Goal: Navigation & Orientation: Go to known website

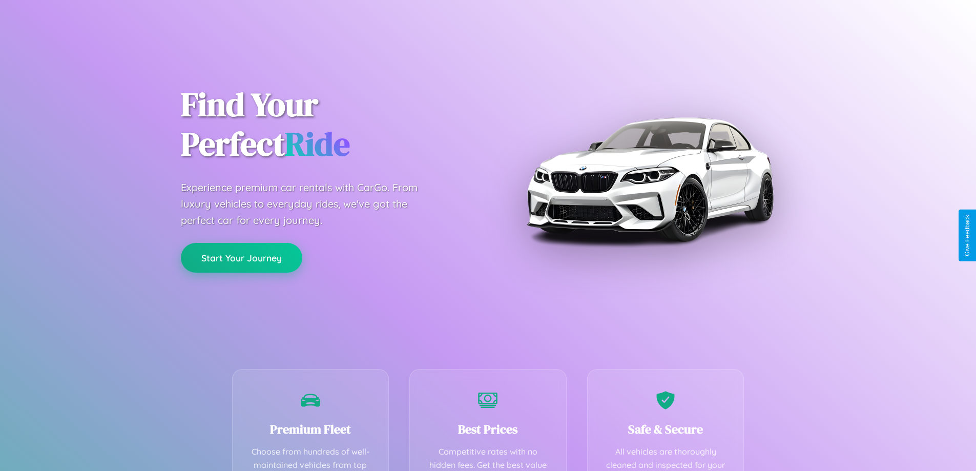
click at [241, 258] on button "Start Your Journey" at bounding box center [241, 258] width 121 height 30
click at [241, 257] on button "Start Your Journey" at bounding box center [241, 258] width 121 height 30
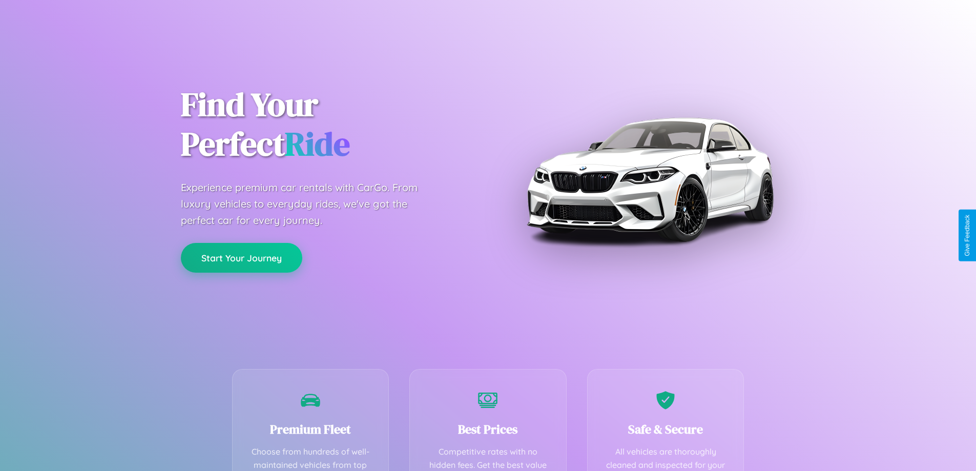
click at [241, 257] on button "Start Your Journey" at bounding box center [241, 258] width 121 height 30
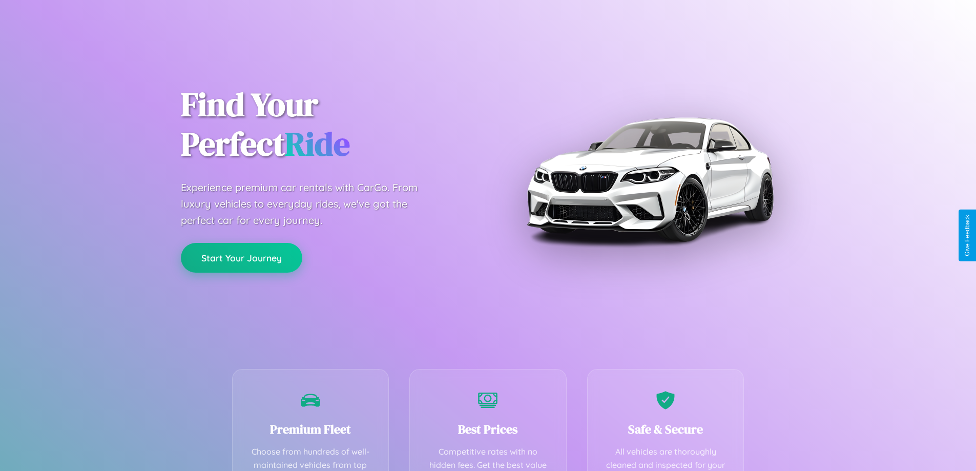
click at [241, 257] on button "Start Your Journey" at bounding box center [241, 258] width 121 height 30
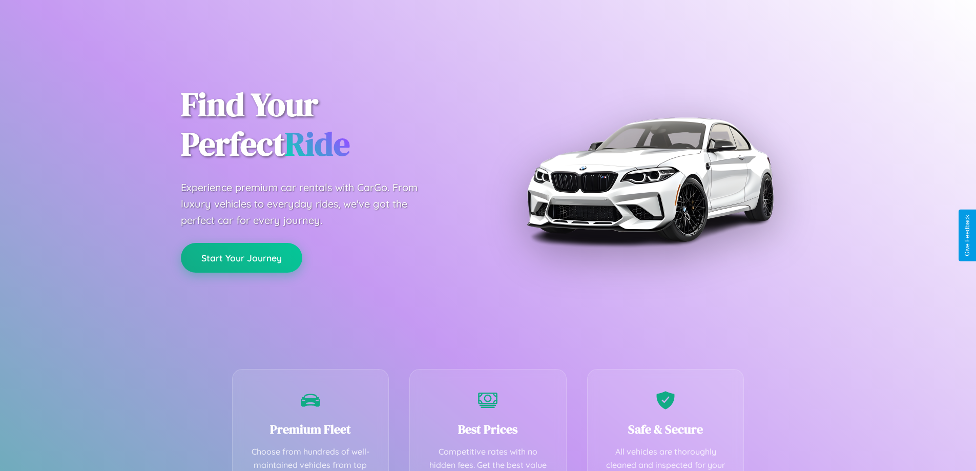
click at [241, 257] on button "Start Your Journey" at bounding box center [241, 258] width 121 height 30
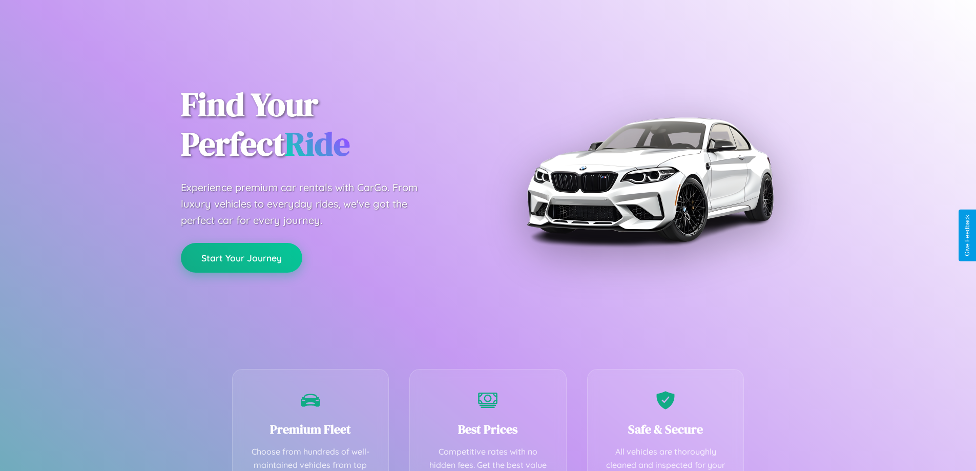
click at [241, 257] on button "Start Your Journey" at bounding box center [241, 258] width 121 height 30
